Goal: Information Seeking & Learning: Learn about a topic

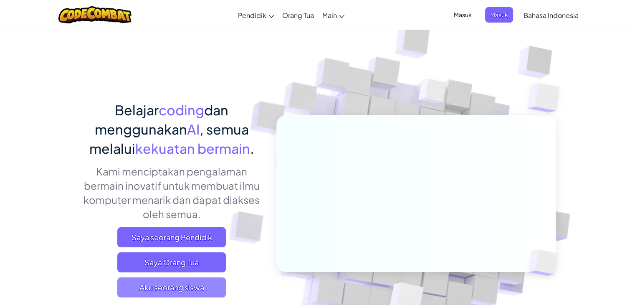
click at [204, 283] on span "Aku seorang siswa" at bounding box center [171, 287] width 109 height 20
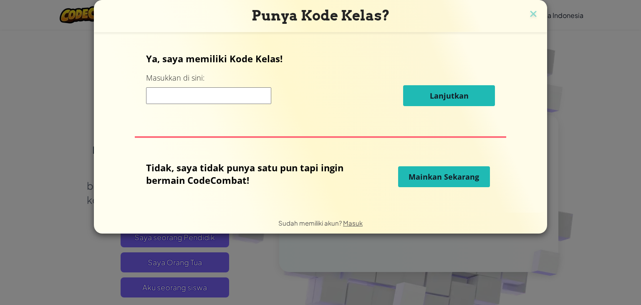
click at [414, 179] on span "Mainkan Sekarang" at bounding box center [444, 177] width 71 height 10
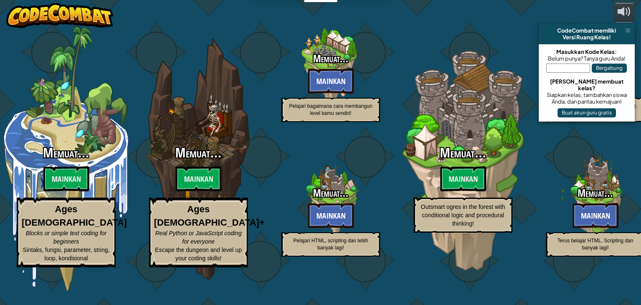
select select "id"
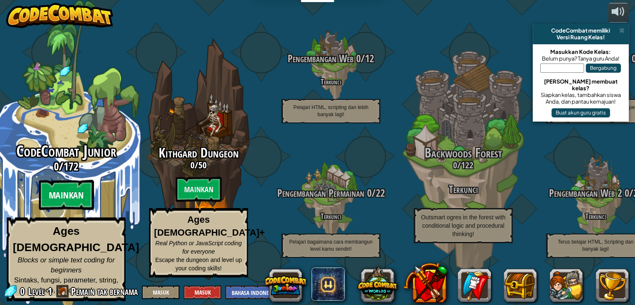
click at [78, 193] on btn "Mainkan" at bounding box center [65, 195] width 55 height 30
select select "id"
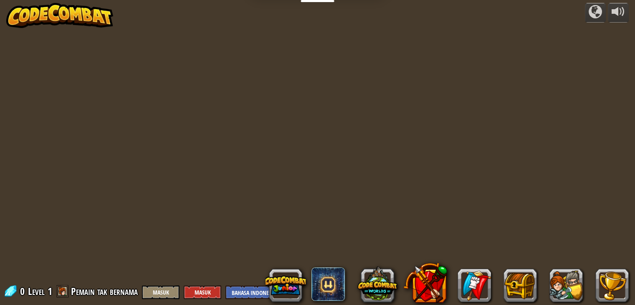
select select "id"
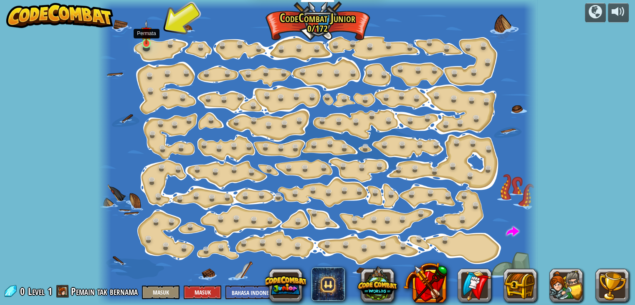
click at [142, 38] on img at bounding box center [146, 32] width 11 height 25
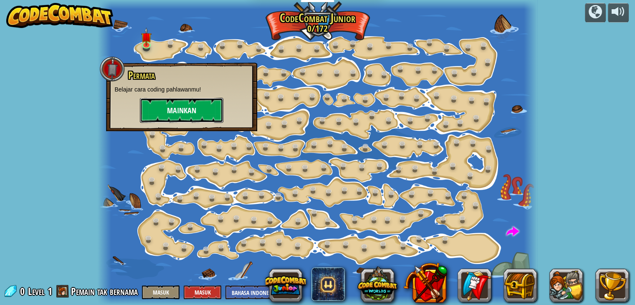
click at [177, 108] on button "Mainkan" at bounding box center [181, 110] width 83 height 25
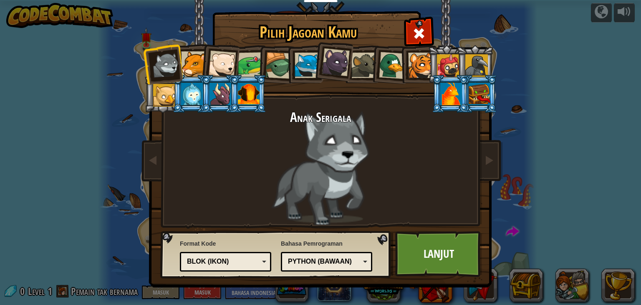
click at [222, 255] on div "Blok (ikon)" at bounding box center [225, 261] width 81 height 13
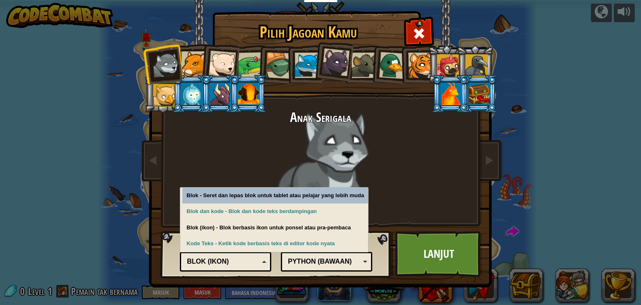
click at [235, 260] on div "Blok (ikon)" at bounding box center [223, 262] width 72 height 10
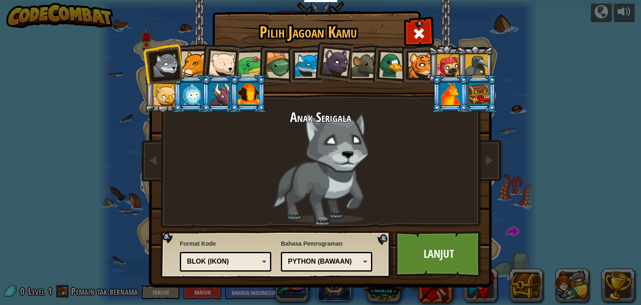
click at [274, 58] on div at bounding box center [278, 65] width 27 height 27
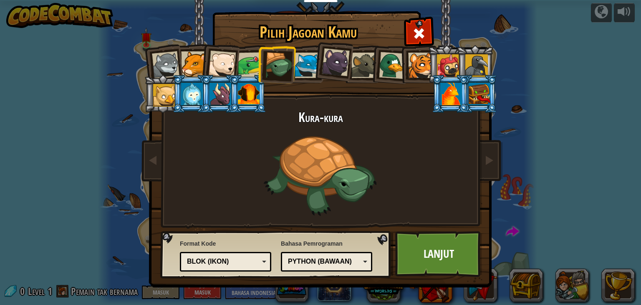
click at [215, 64] on div at bounding box center [222, 65] width 28 height 28
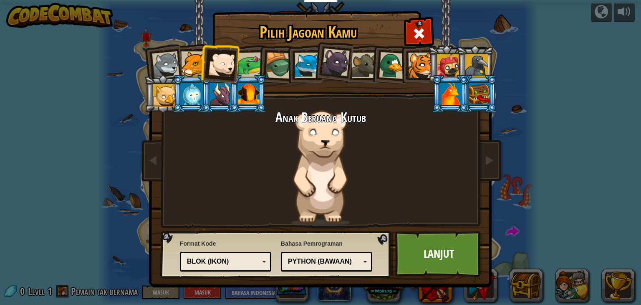
click at [192, 58] on div at bounding box center [193, 63] width 25 height 25
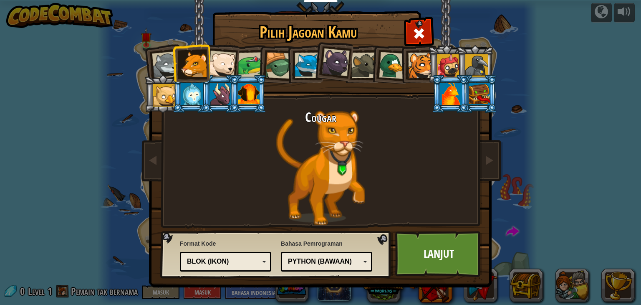
click at [177, 62] on li at bounding box center [191, 63] width 38 height 38
click at [159, 64] on div at bounding box center [166, 65] width 28 height 28
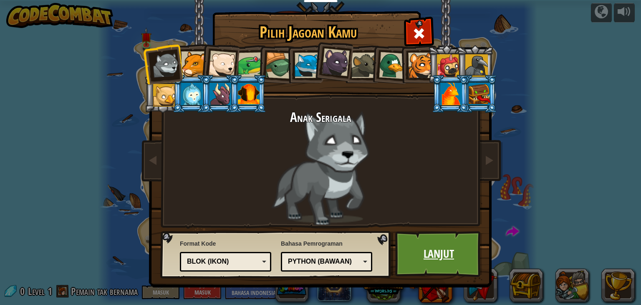
click at [435, 255] on link "Lanjut" at bounding box center [438, 254] width 87 height 46
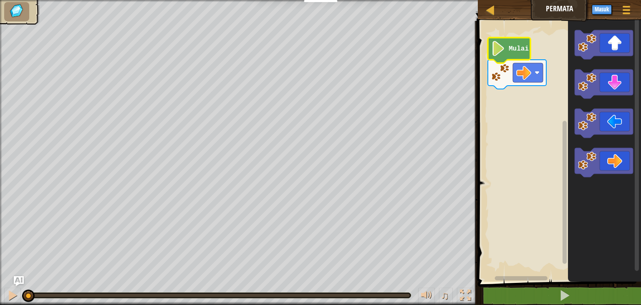
click at [513, 52] on text "Mulai" at bounding box center [519, 49] width 20 height 8
click at [493, 49] on image "Ruang Kerja Blockly" at bounding box center [498, 48] width 14 height 15
click at [499, 54] on image "Ruang Kerja Blockly" at bounding box center [498, 48] width 14 height 15
click at [613, 83] on icon "Ruang Kerja Blockly" at bounding box center [604, 83] width 58 height 29
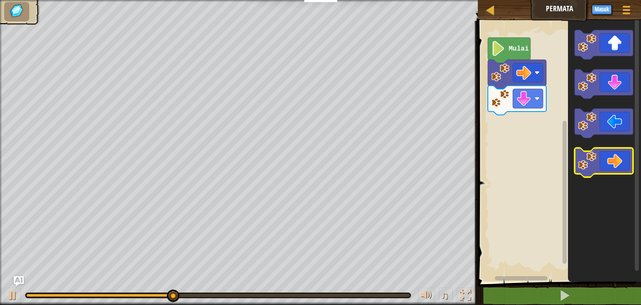
click at [626, 157] on icon "Ruang Kerja Blockly" at bounding box center [604, 162] width 58 height 29
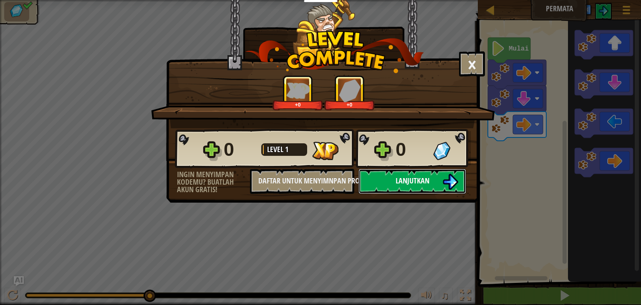
click at [404, 179] on span "Lanjutkan" at bounding box center [413, 180] width 34 height 10
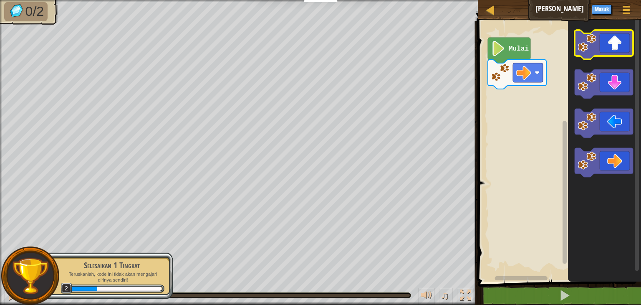
click at [629, 52] on icon "Ruang Kerja Blockly" at bounding box center [604, 44] width 58 height 29
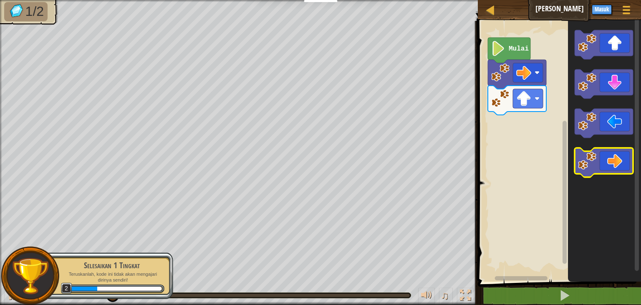
click at [626, 163] on icon "Ruang Kerja Blockly" at bounding box center [604, 162] width 58 height 29
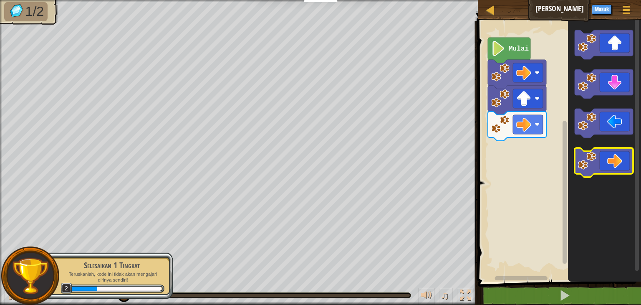
click at [626, 163] on icon "Ruang Kerja Blockly" at bounding box center [604, 162] width 58 height 29
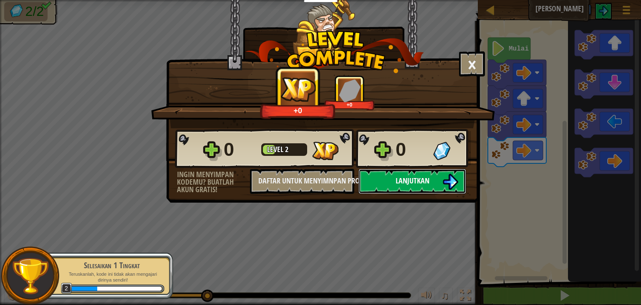
click at [412, 182] on span "Lanjutkan" at bounding box center [413, 180] width 34 height 10
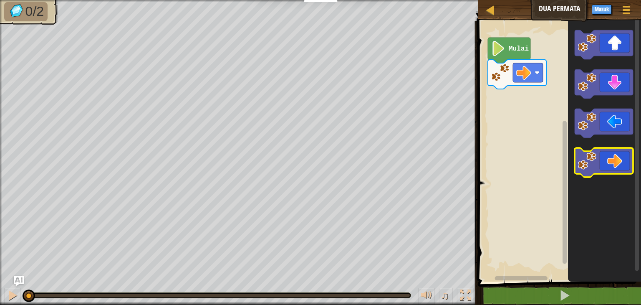
click at [614, 157] on icon "Ruang Kerja Blockly" at bounding box center [604, 162] width 58 height 29
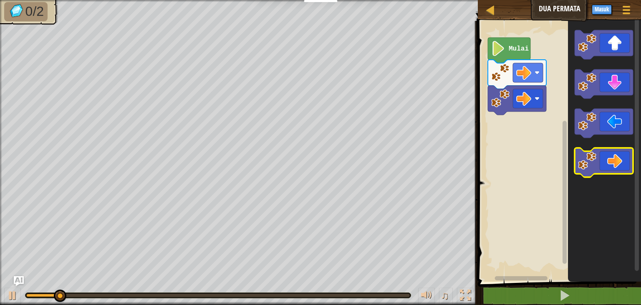
click at [614, 157] on icon "Ruang Kerja Blockly" at bounding box center [604, 162] width 58 height 29
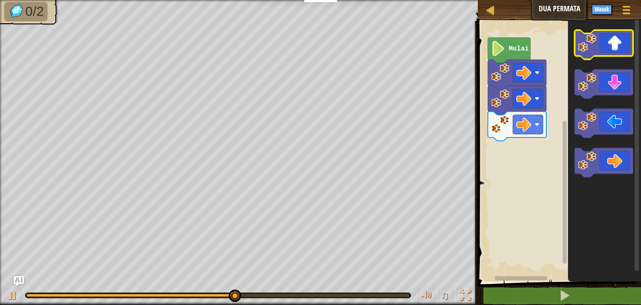
click at [604, 58] on rect "Ruang Kerja Blockly" at bounding box center [604, 44] width 58 height 29
click at [613, 52] on icon "Ruang Kerja Blockly" at bounding box center [604, 44] width 58 height 29
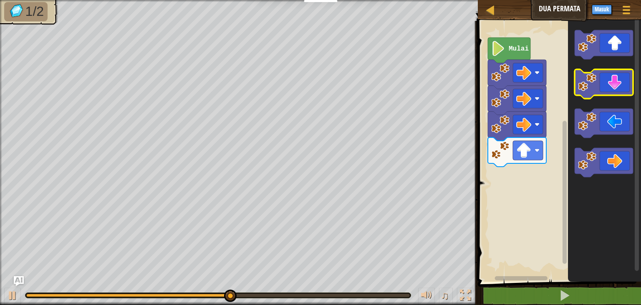
click at [619, 93] on icon "Ruang Kerja Blockly" at bounding box center [604, 83] width 58 height 29
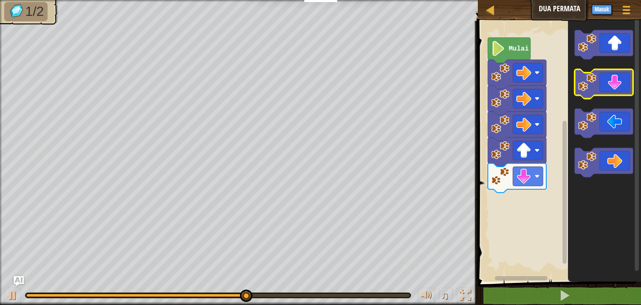
click at [619, 93] on icon "Ruang Kerja Blockly" at bounding box center [604, 83] width 58 height 29
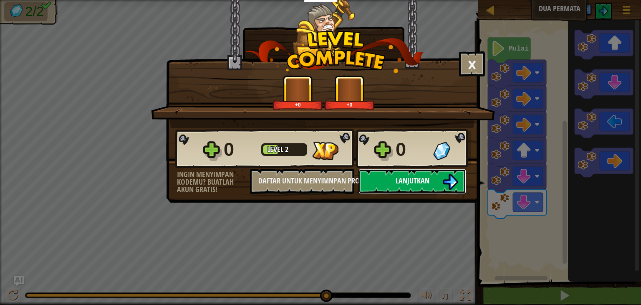
click at [397, 171] on button "Lanjutkan" at bounding box center [413, 181] width 108 height 25
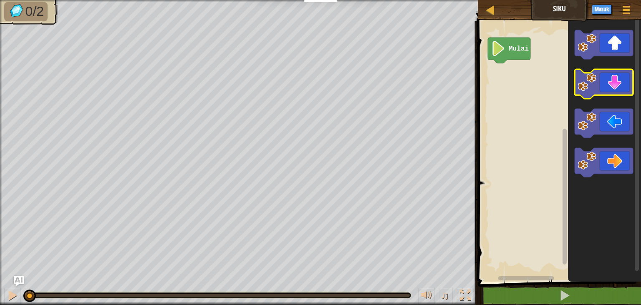
click at [592, 86] on image "Ruang Kerja Blockly" at bounding box center [587, 82] width 18 height 18
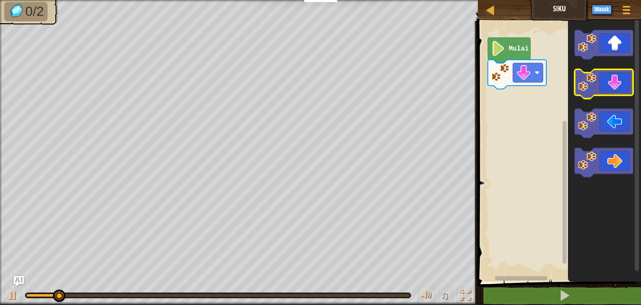
click at [596, 85] on icon "Ruang Kerja Blockly" at bounding box center [604, 83] width 58 height 29
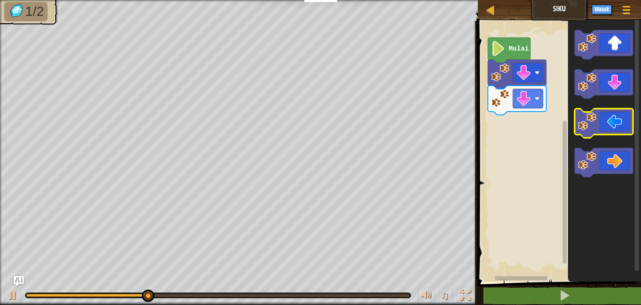
click at [609, 119] on icon "Ruang Kerja Blockly" at bounding box center [604, 123] width 58 height 29
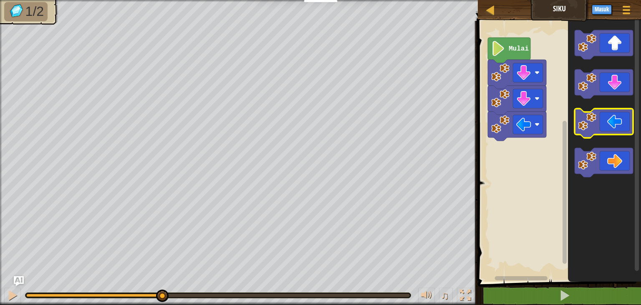
click at [609, 119] on icon "Ruang Kerja Blockly" at bounding box center [604, 123] width 58 height 29
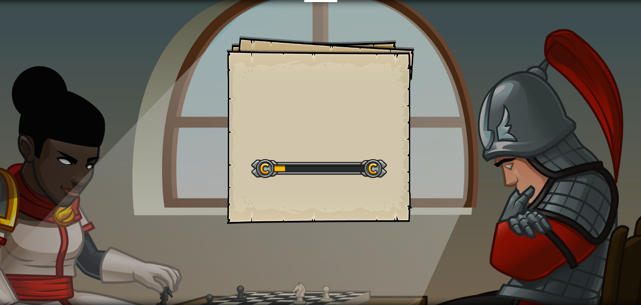
select select "id"
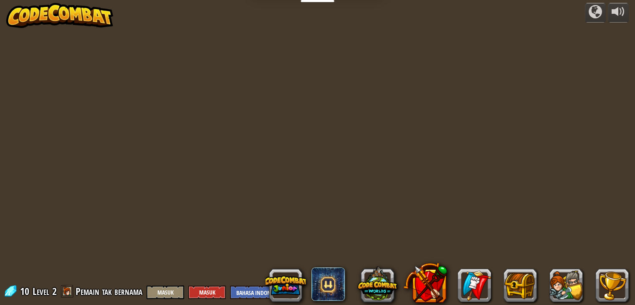
select select "id"
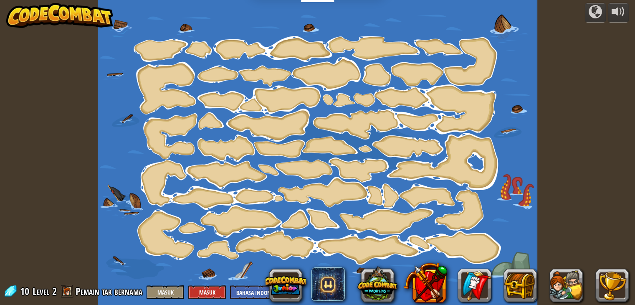
select select "id"
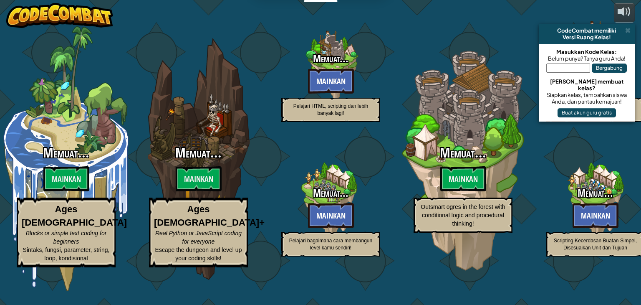
select select "id"
